Goal: Complete application form: Complete application form

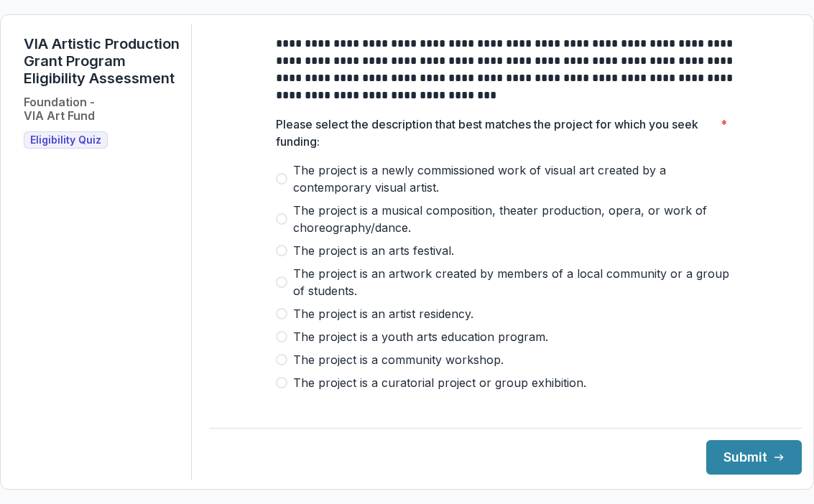
click at [75, 147] on span "Eligibility Quiz" at bounding box center [65, 140] width 71 height 12
click at [379, 290] on span "The project is an artwork created by members of a local community or a group of…" at bounding box center [514, 282] width 442 height 34
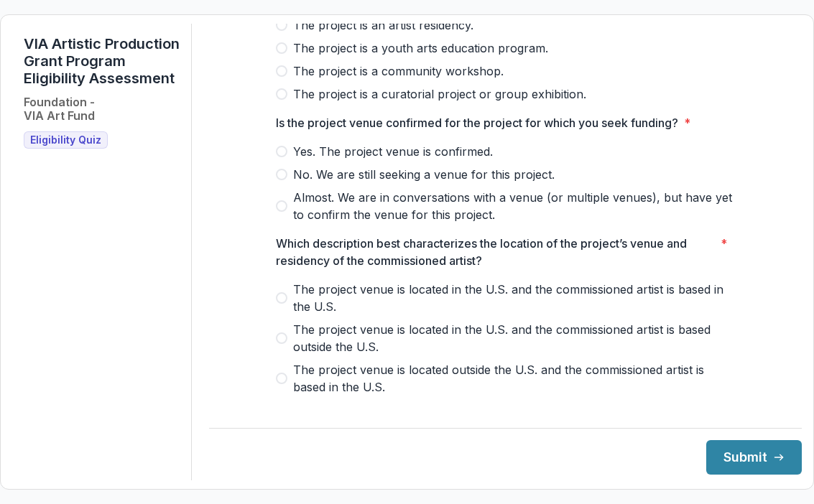
scroll to position [291, 0]
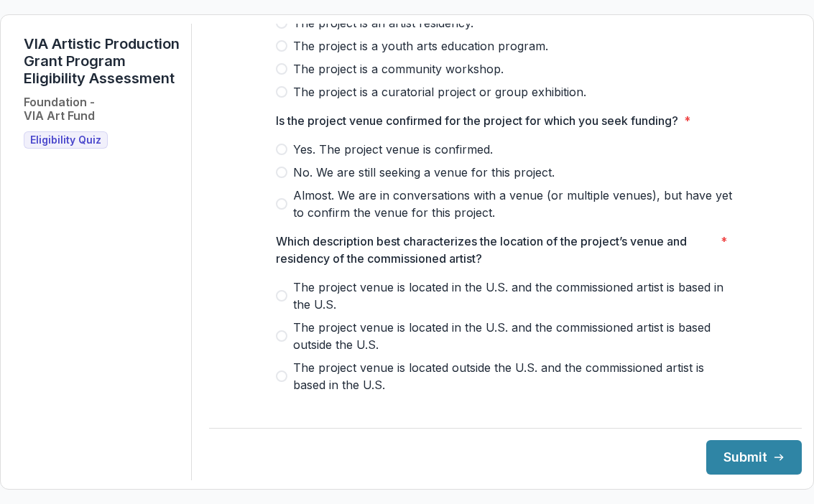
click at [330, 181] on span "No. We are still seeking a venue for this project." at bounding box center [423, 172] width 261 height 17
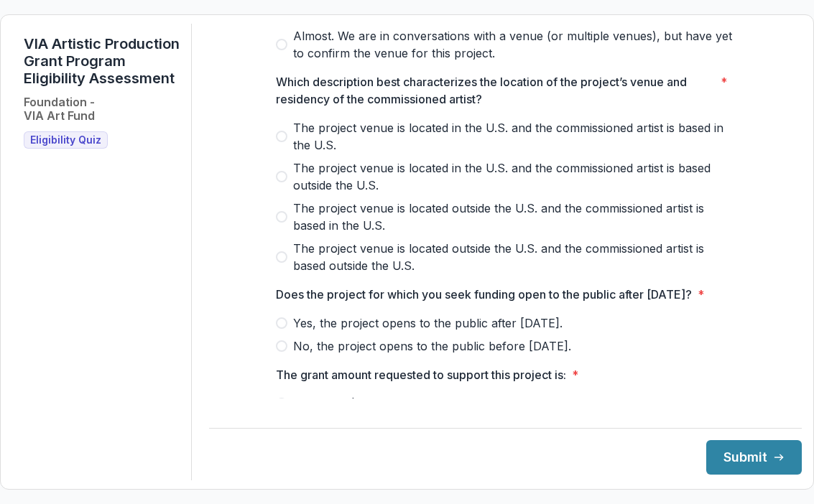
scroll to position [453, 0]
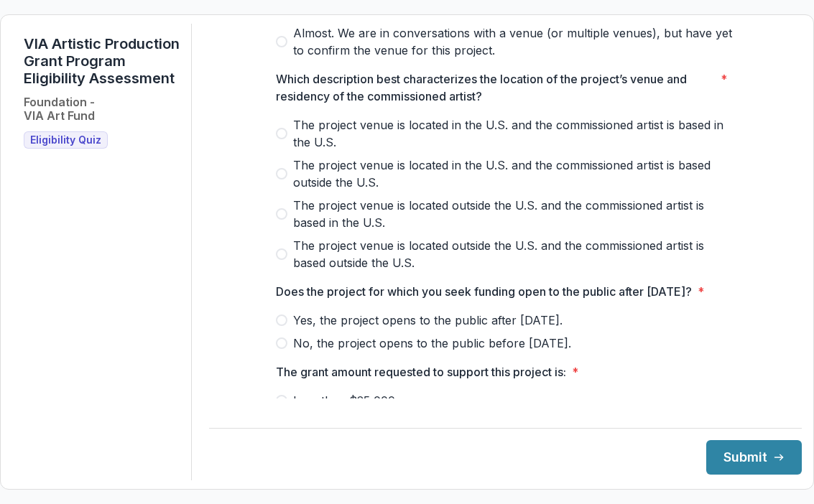
click at [361, 175] on span "The project venue is located in the U.S. and the commissioned artist is based o…" at bounding box center [514, 174] width 442 height 34
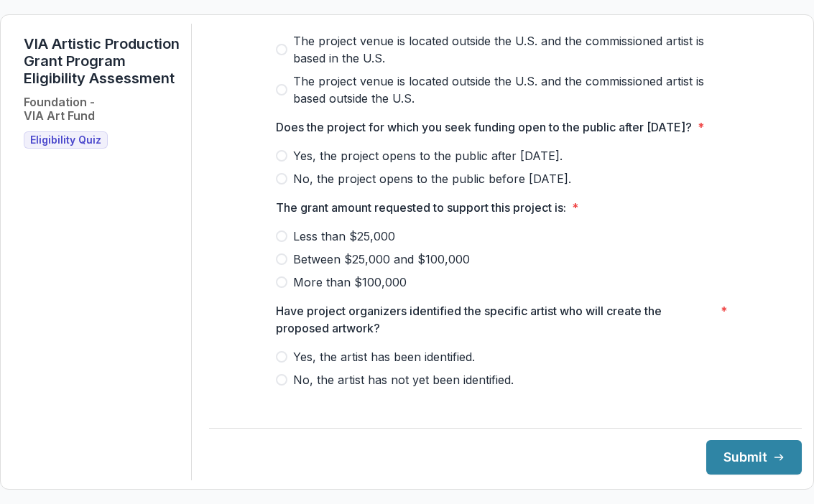
scroll to position [623, 0]
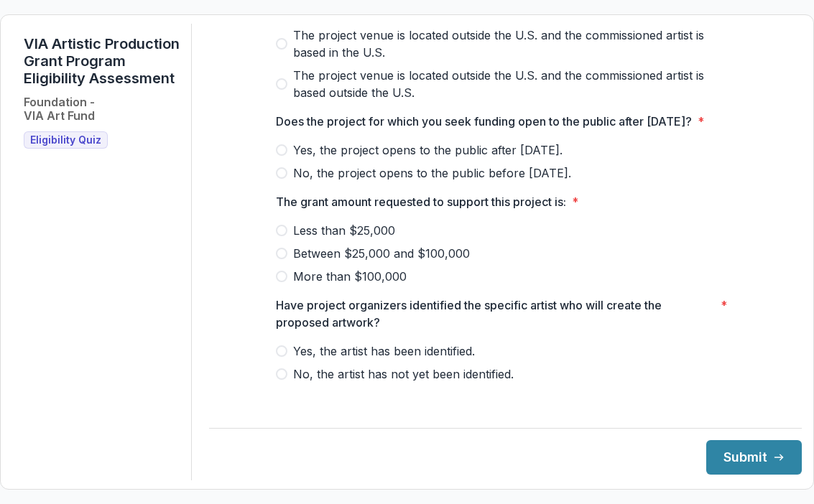
click at [285, 159] on label "Yes, the project opens to the public after [DATE]." at bounding box center [506, 149] width 460 height 17
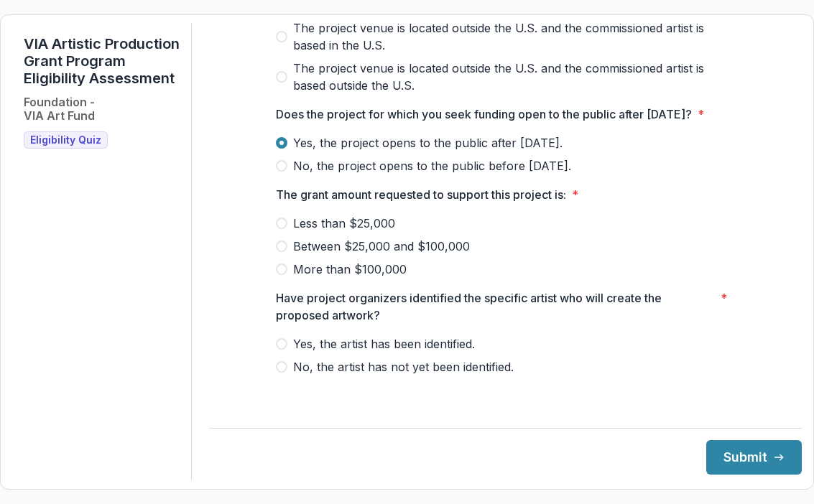
click at [333, 255] on span "Between $25,000 and $100,000" at bounding box center [381, 246] width 177 height 17
click at [328, 277] on span "More than $100,000" at bounding box center [349, 269] width 113 height 17
click at [328, 353] on span "Yes, the artist has been identified." at bounding box center [384, 343] width 182 height 17
click at [762, 463] on button "Submit" at bounding box center [754, 457] width 96 height 34
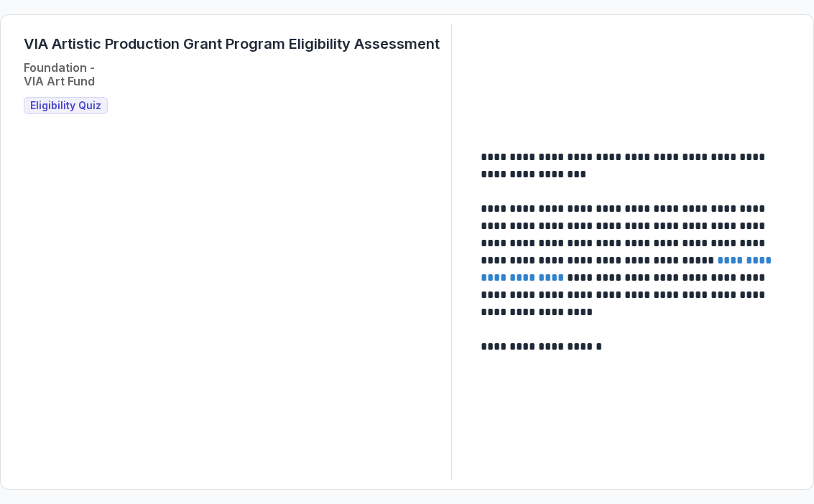
click at [566, 282] on link "**********" at bounding box center [628, 269] width 294 height 28
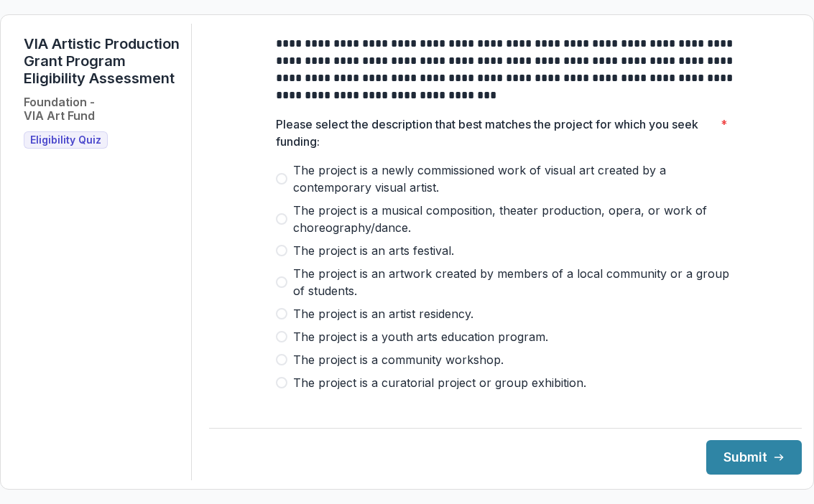
click at [293, 181] on span "The project is a newly commissioned work of visual art created by a contemporar…" at bounding box center [514, 179] width 442 height 34
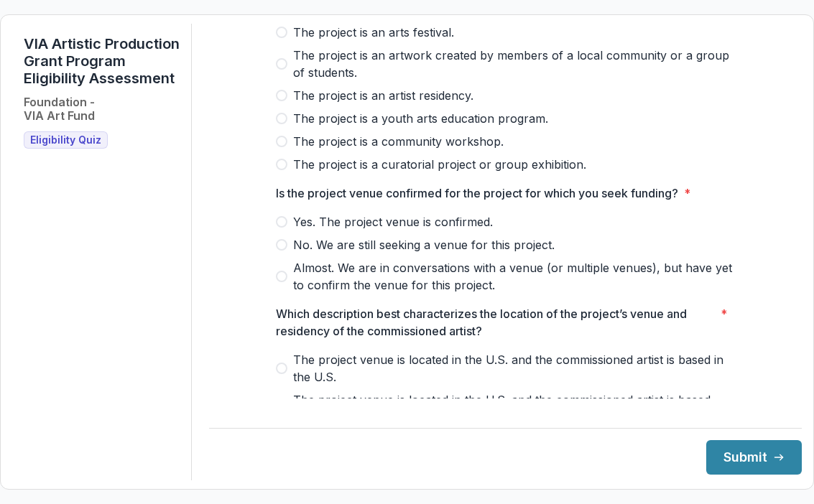
scroll to position [221, 0]
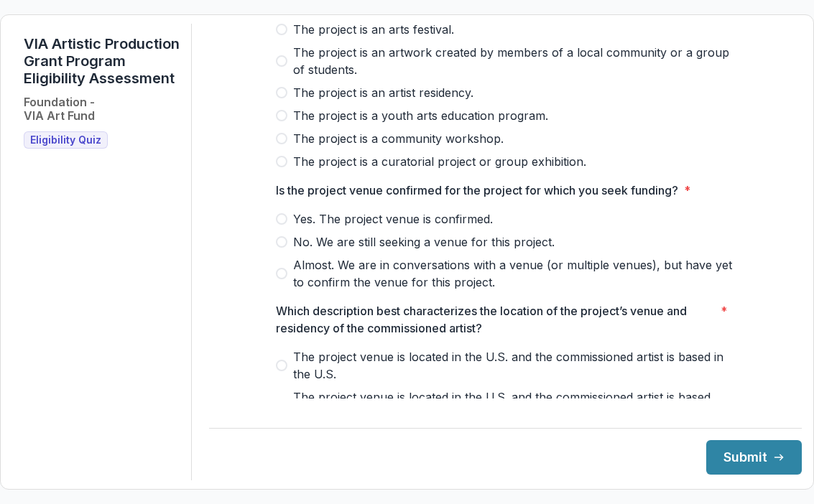
click at [356, 251] on span "No. We are still seeking a venue for this project." at bounding box center [423, 241] width 261 height 17
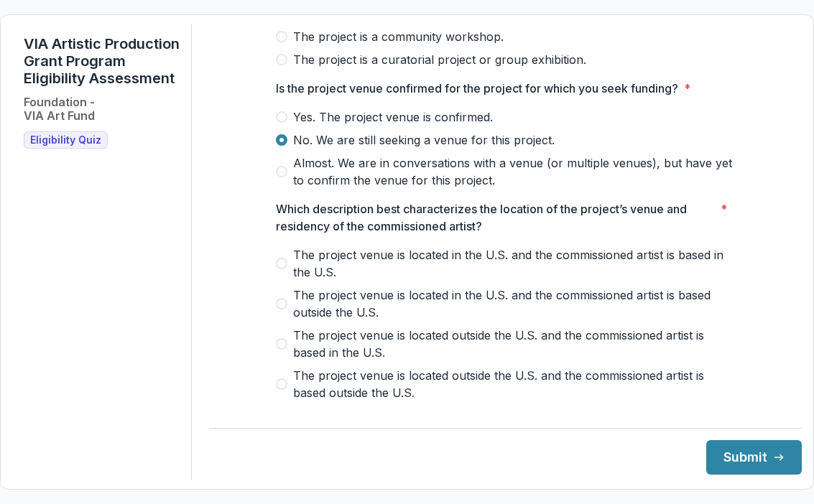
scroll to position [325, 0]
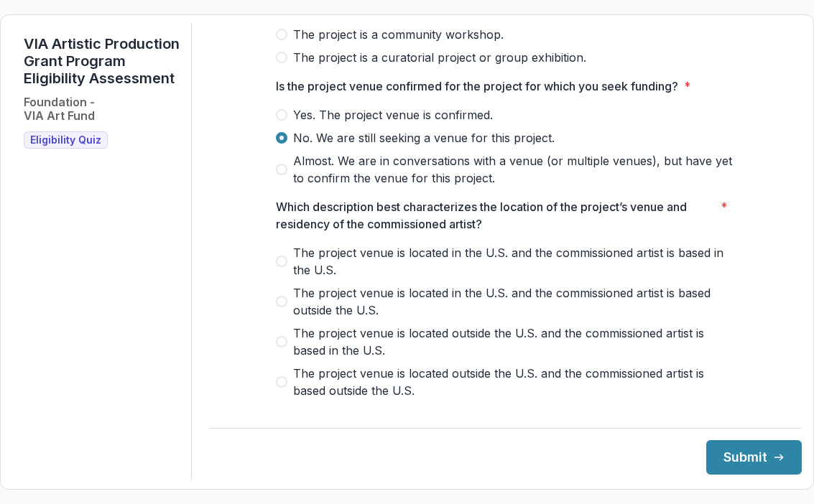
click at [360, 179] on span "Almost. We are in conversations with a venue (or multiple venues), but have yet…" at bounding box center [514, 169] width 442 height 34
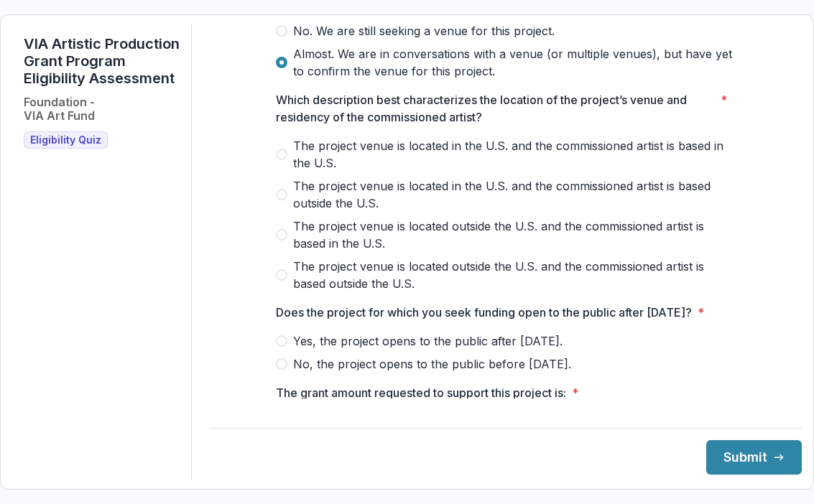
scroll to position [435, 0]
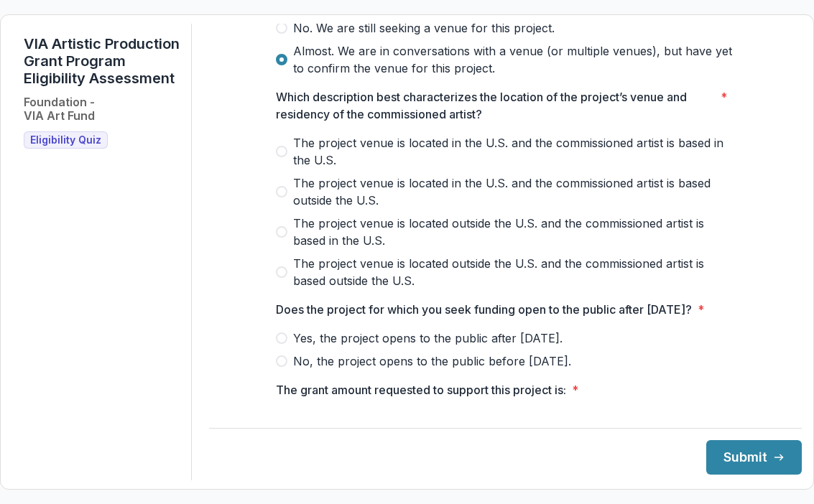
click at [402, 195] on span "The project venue is located in the U.S. and the commissioned artist is based o…" at bounding box center [514, 192] width 442 height 34
click at [390, 166] on span "The project venue is located in the U.S. and the commissioned artist is based i…" at bounding box center [514, 151] width 442 height 34
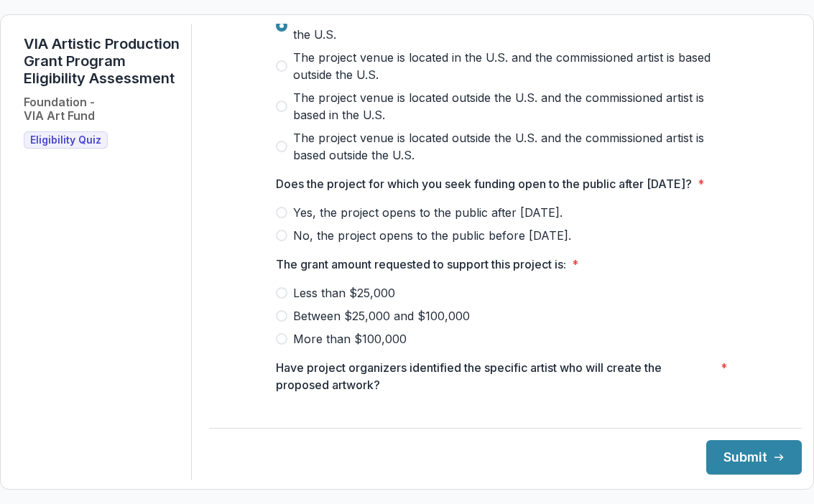
scroll to position [565, 0]
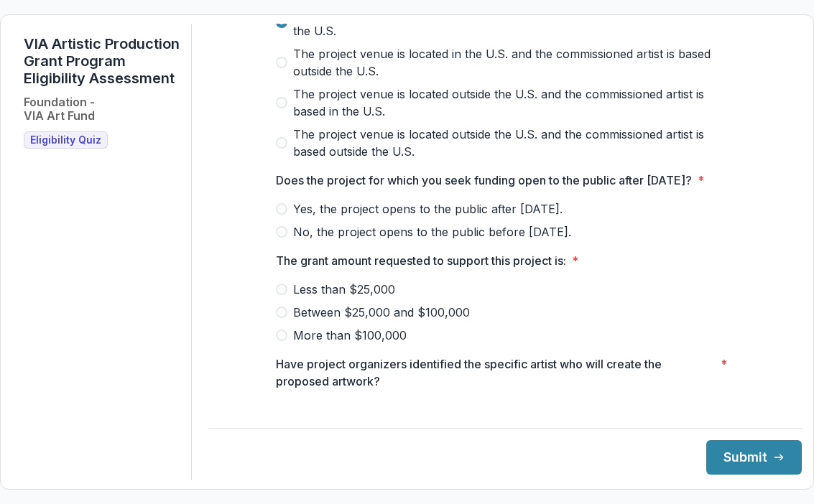
click at [361, 218] on span "Yes, the project opens to the public after [DATE]." at bounding box center [427, 208] width 269 height 17
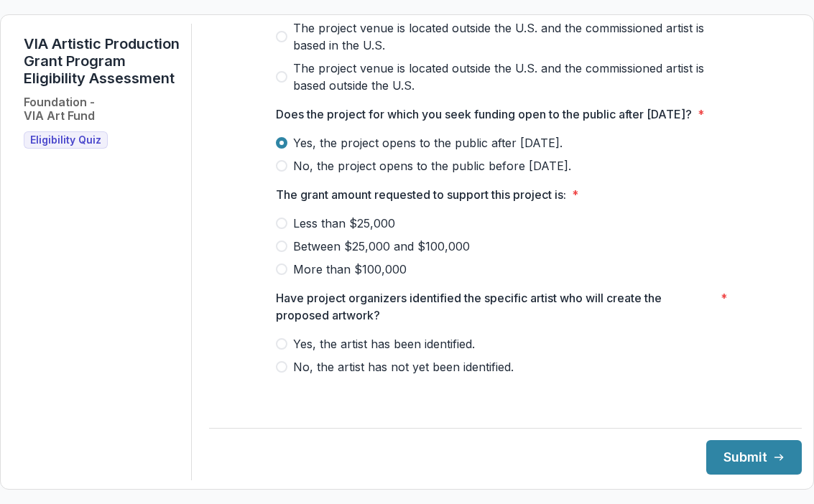
scroll to position [648, 0]
click at [350, 277] on span "More than $100,000" at bounding box center [349, 269] width 113 height 17
click at [293, 352] on span "Yes, the artist has been identified." at bounding box center [384, 343] width 182 height 17
click at [736, 453] on button "Submit" at bounding box center [754, 457] width 96 height 34
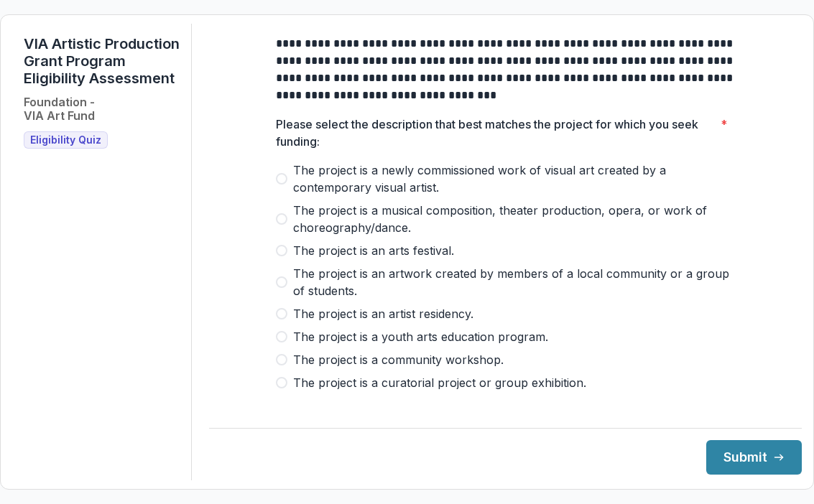
click at [361, 192] on span "The project is a newly commissioned work of visual art created by a contemporar…" at bounding box center [514, 179] width 442 height 34
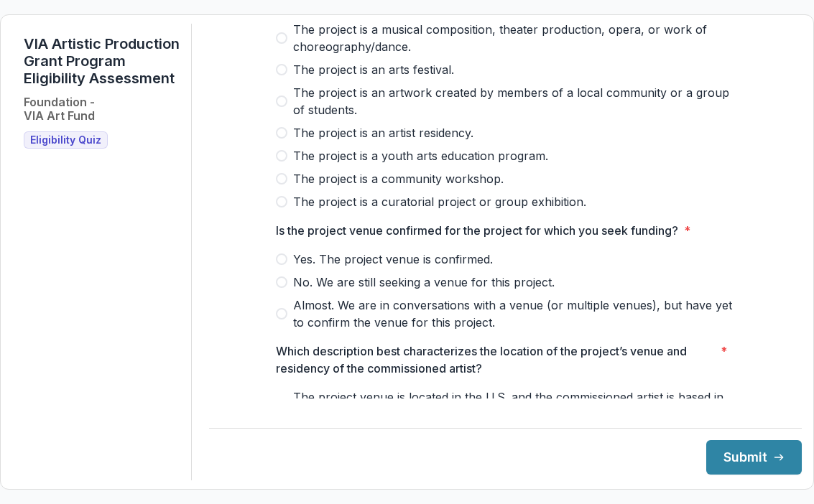
scroll to position [315, 0]
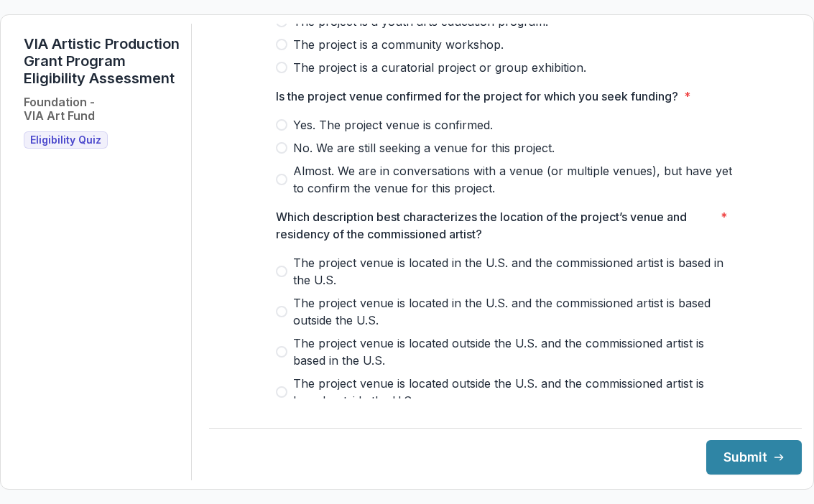
click at [400, 134] on span "Yes. The project venue is confirmed." at bounding box center [393, 124] width 200 height 17
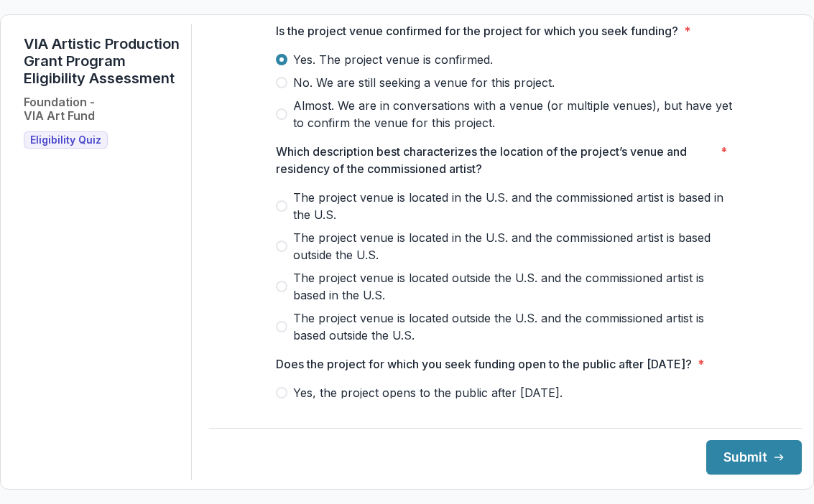
scroll to position [379, 0]
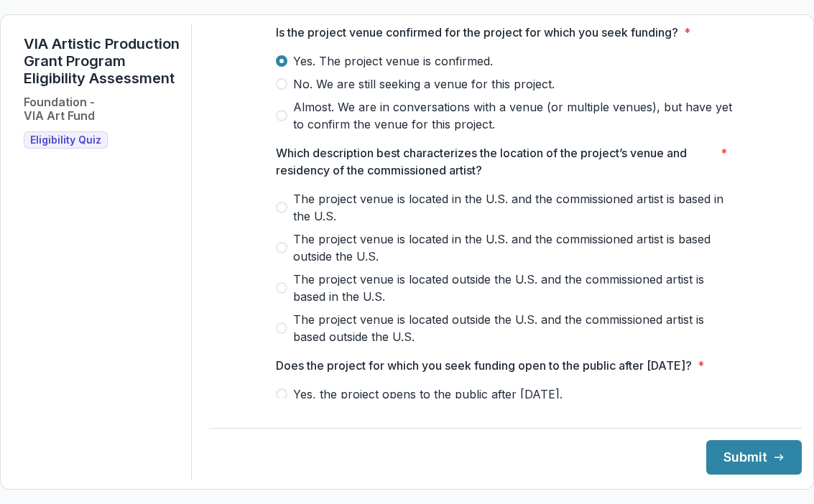
click at [390, 225] on span "The project venue is located in the U.S. and the commissioned artist is based i…" at bounding box center [514, 207] width 442 height 34
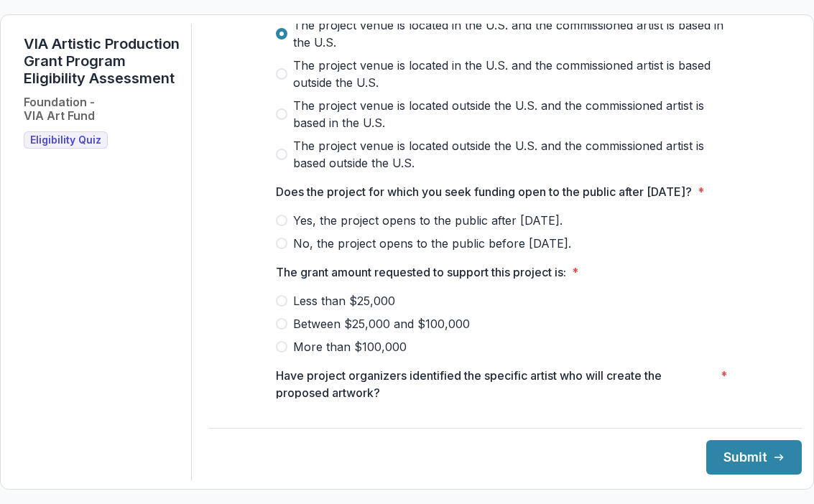
scroll to position [554, 0]
click at [412, 251] on span "No, the project opens to the public before [DATE]." at bounding box center [432, 242] width 278 height 17
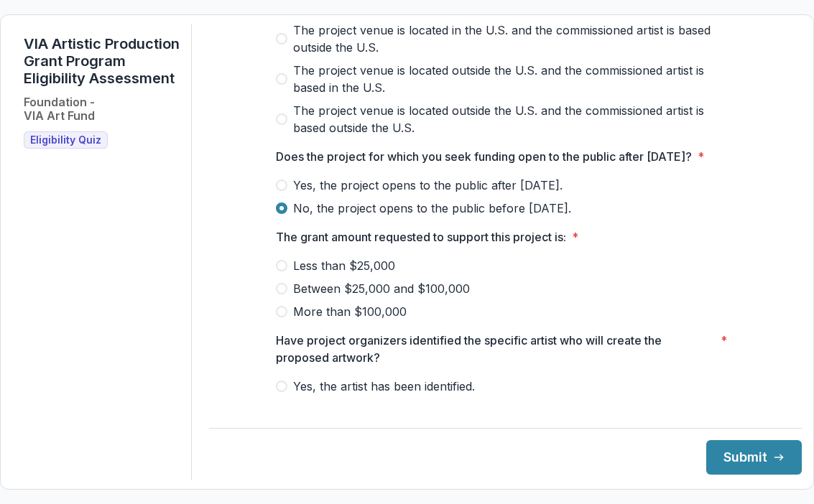
scroll to position [648, 0]
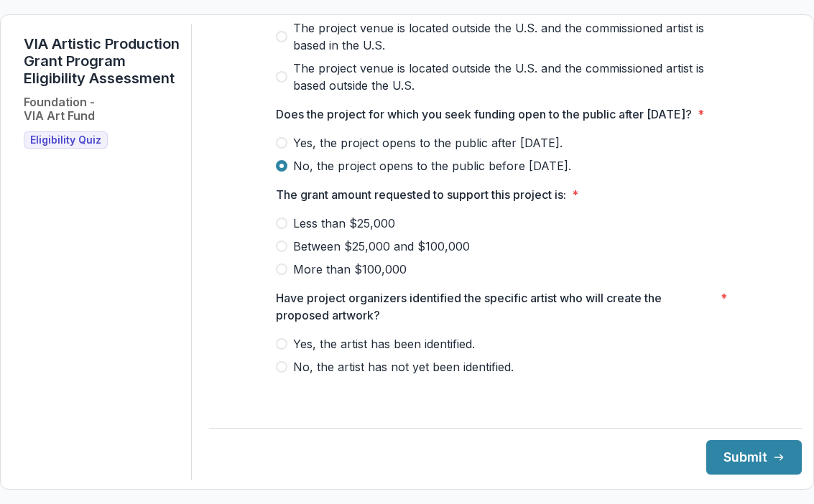
click at [395, 278] on span "More than $100,000" at bounding box center [349, 269] width 113 height 17
click at [386, 353] on span "Yes, the artist has been identified." at bounding box center [384, 343] width 182 height 17
click at [756, 464] on button "Submit" at bounding box center [754, 457] width 96 height 34
